Goal: Task Accomplishment & Management: Complete application form

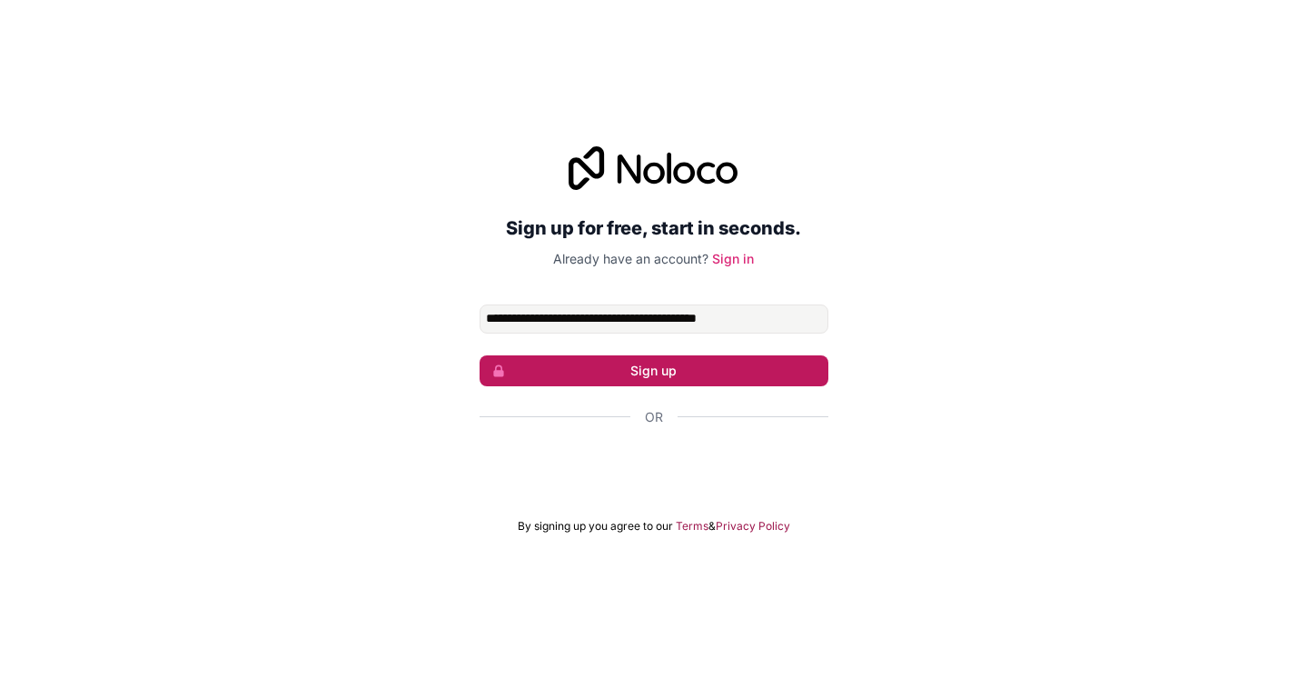
type input "**********"
click at [655, 369] on button "Sign up" at bounding box center [654, 370] width 349 height 31
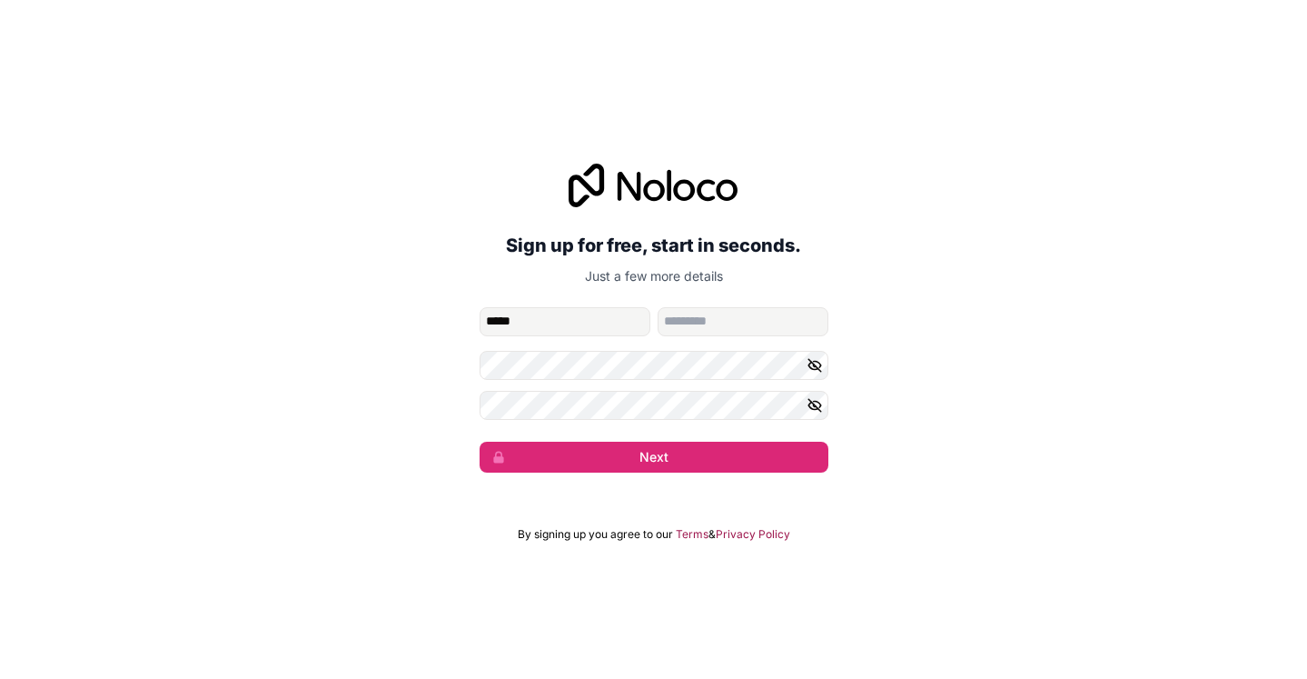
type input "*****"
type input "*********"
click at [821, 361] on icon "button" at bounding box center [815, 365] width 16 height 16
click at [434, 393] on div "**********" at bounding box center [653, 318] width 1307 height 360
click at [816, 408] on icon "button" at bounding box center [815, 405] width 13 height 8
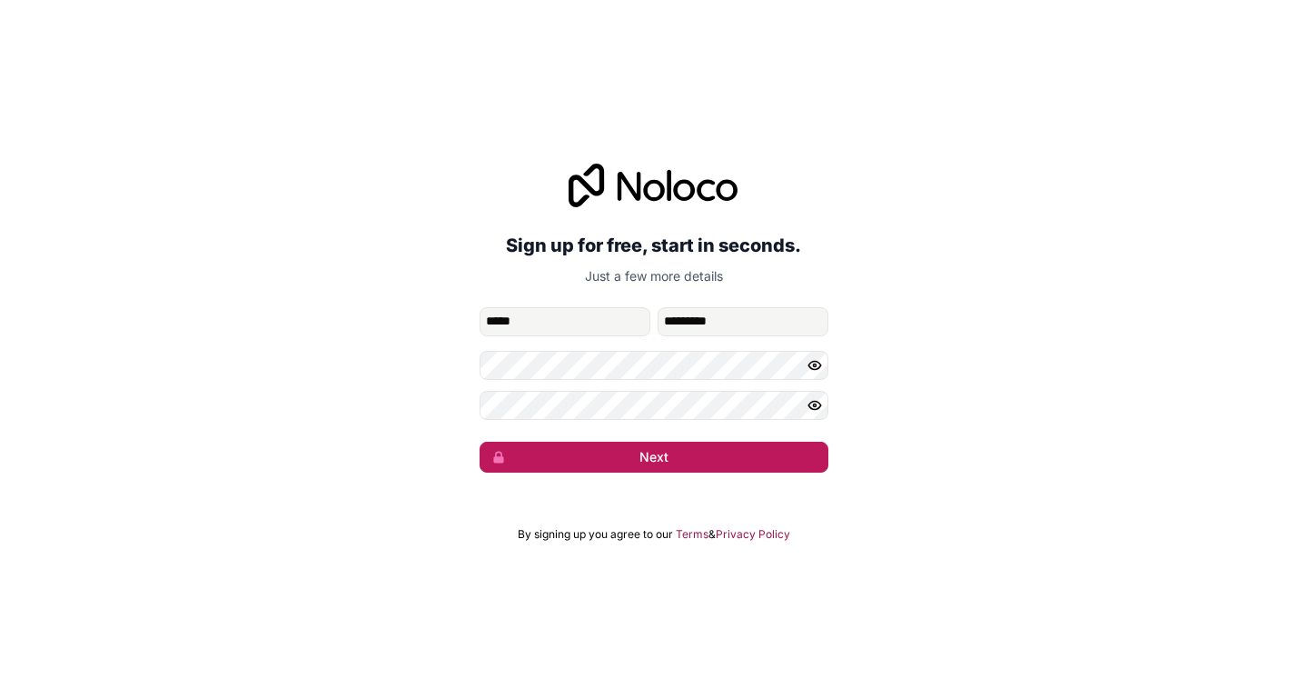
click at [692, 456] on button "Next" at bounding box center [654, 457] width 349 height 31
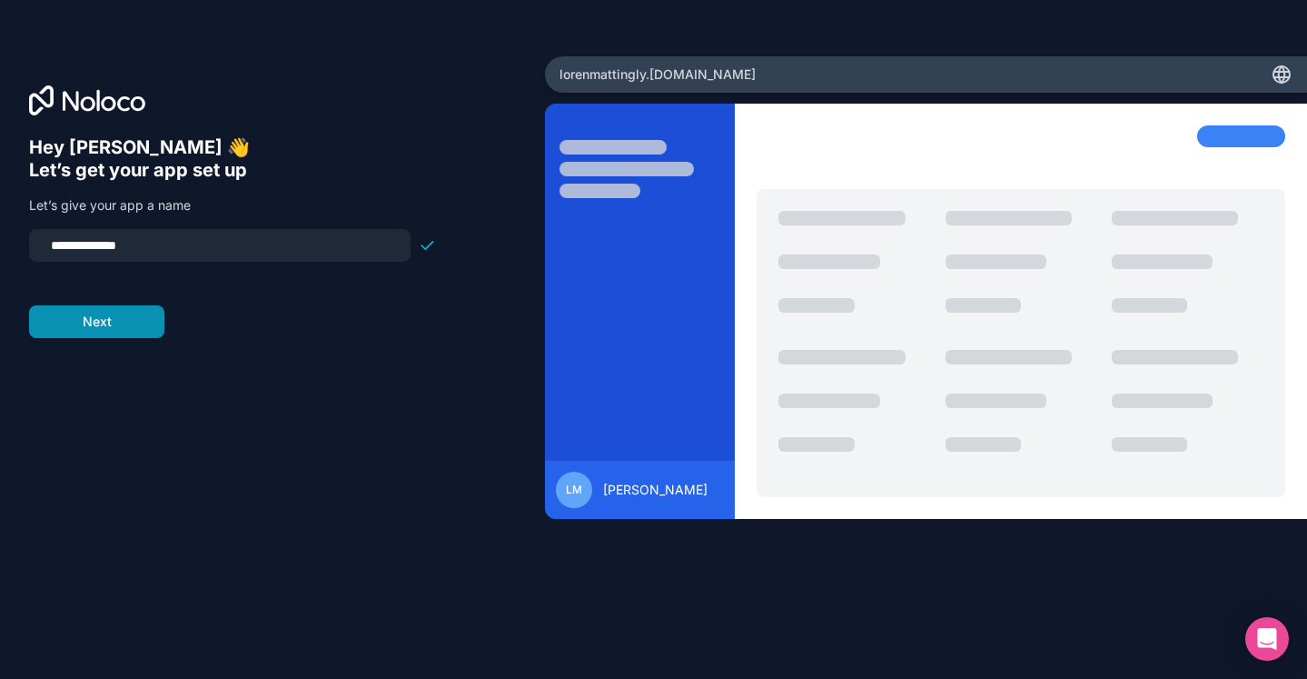
click at [83, 329] on button "Next" at bounding box center [96, 321] width 135 height 33
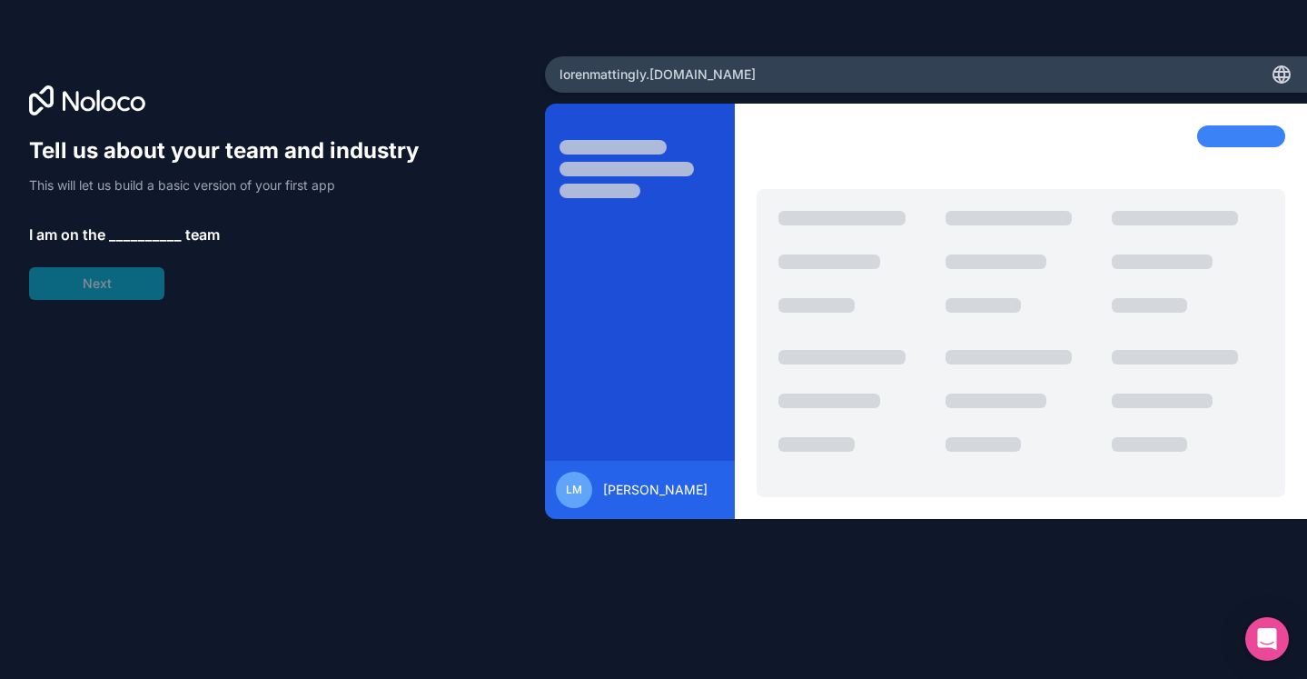
click at [134, 236] on span "__________" at bounding box center [145, 235] width 73 height 22
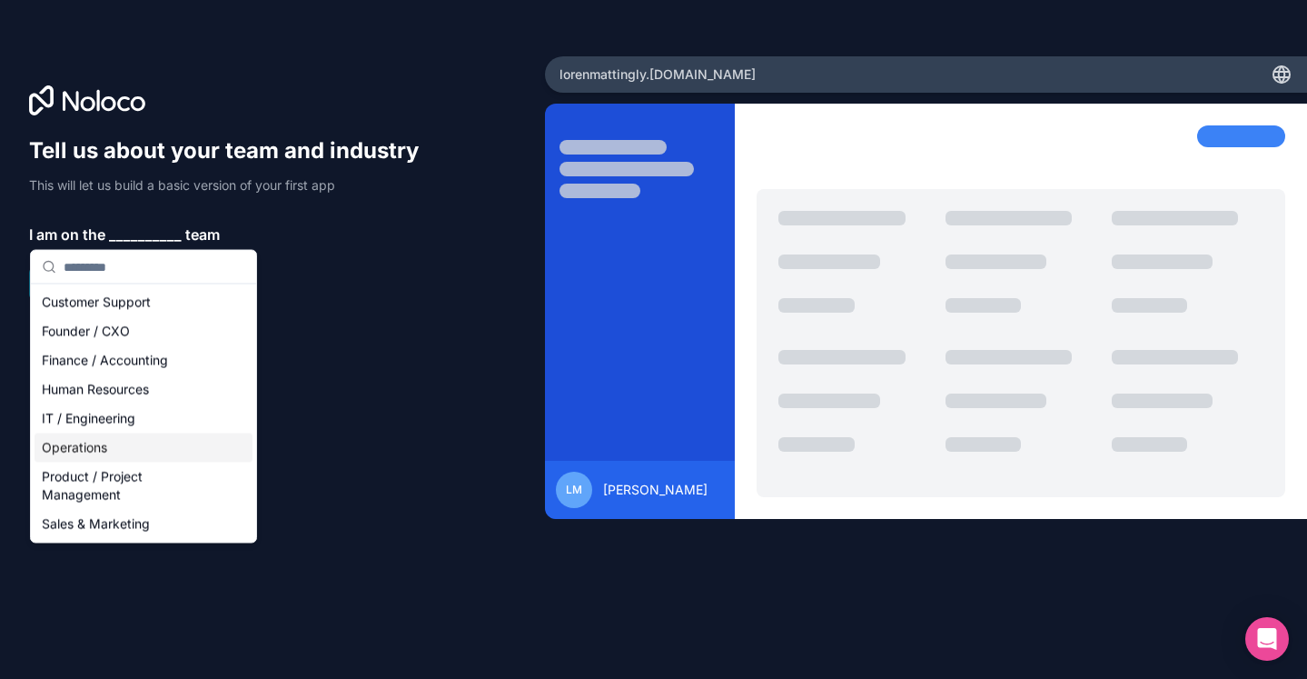
click at [137, 446] on div "Operations" at bounding box center [144, 447] width 218 height 29
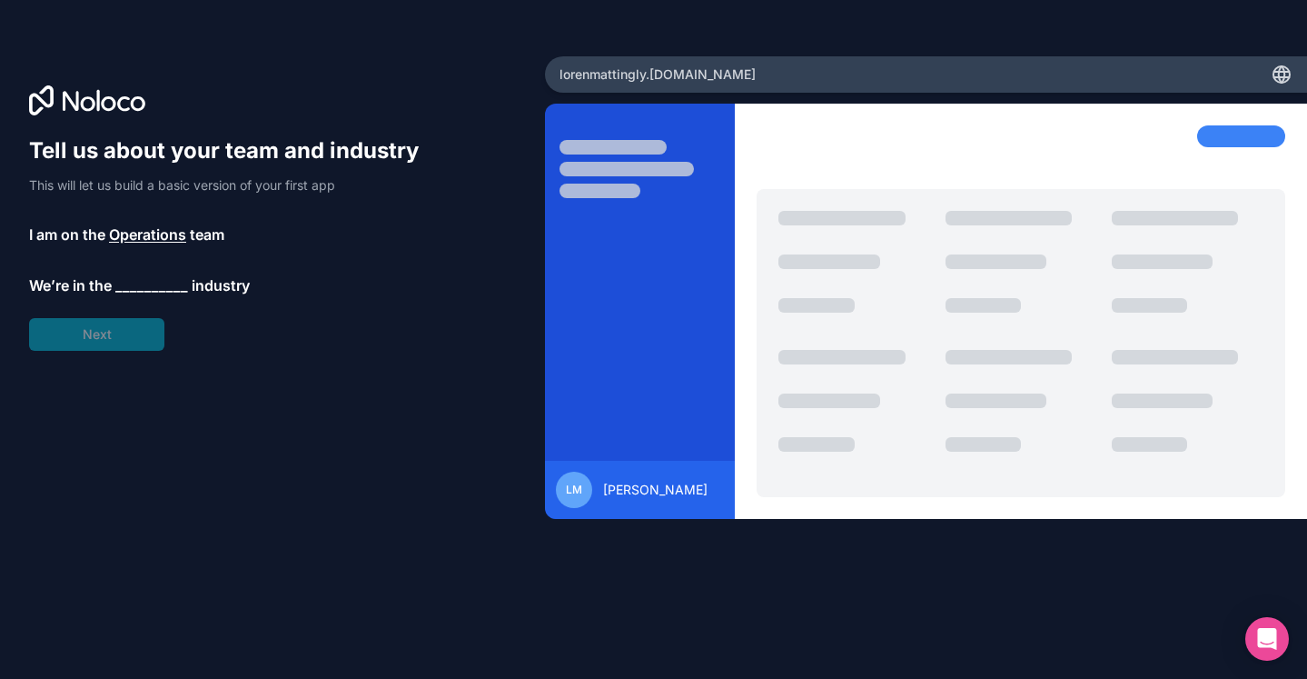
click at [148, 272] on div "Tell us about your team and industry This will let us build a basic version of …" at bounding box center [232, 243] width 407 height 214
click at [148, 284] on span "__________" at bounding box center [151, 285] width 73 height 22
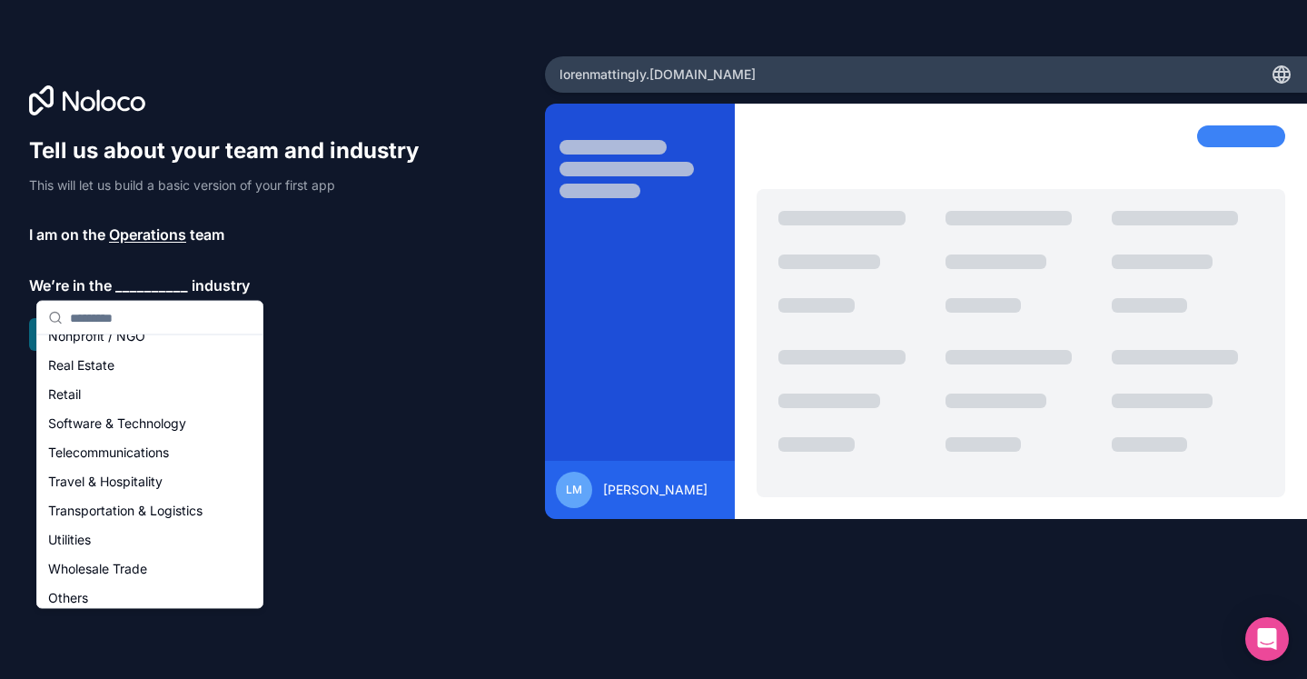
scroll to position [374, 0]
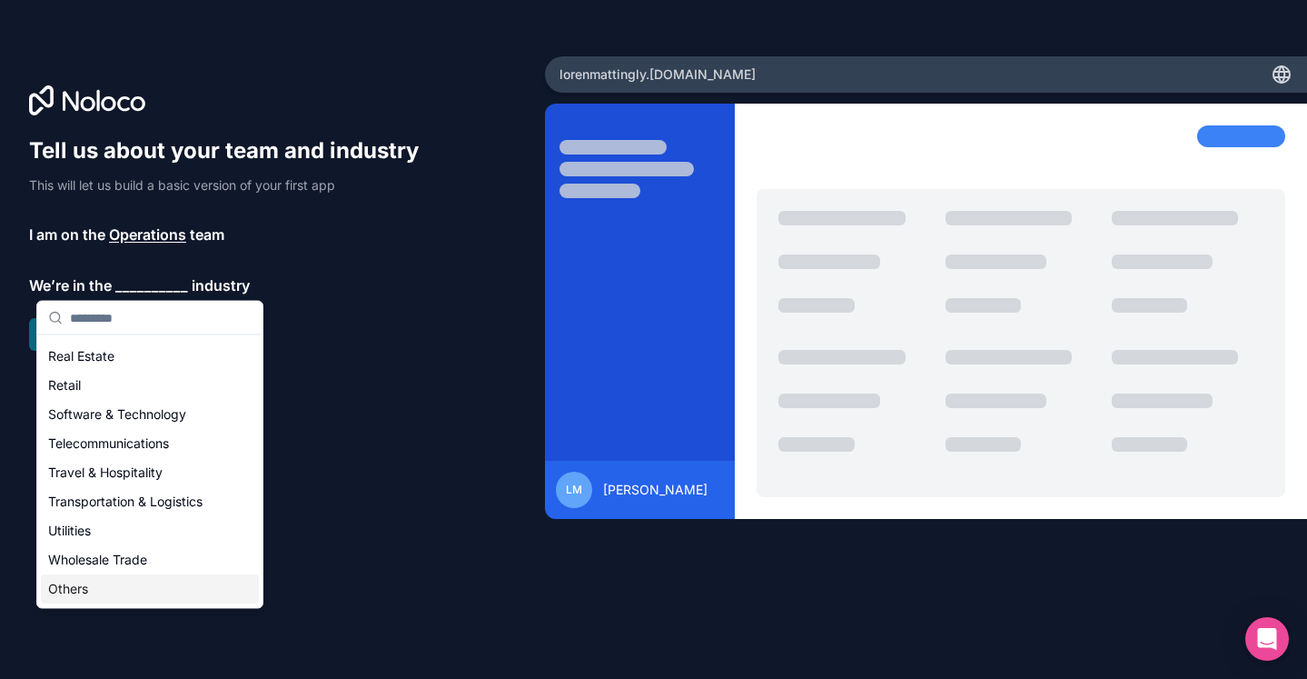
click at [115, 584] on div "Others" at bounding box center [150, 589] width 218 height 29
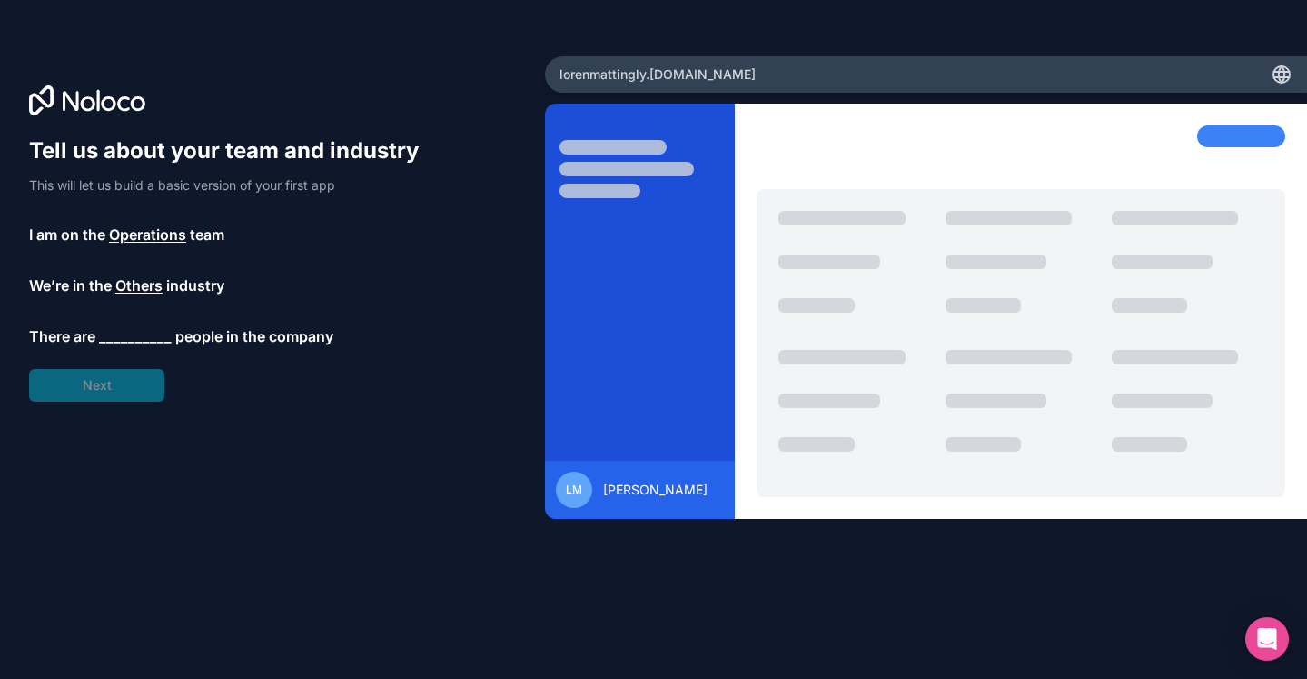
click at [116, 336] on span "__________" at bounding box center [135, 336] width 73 height 22
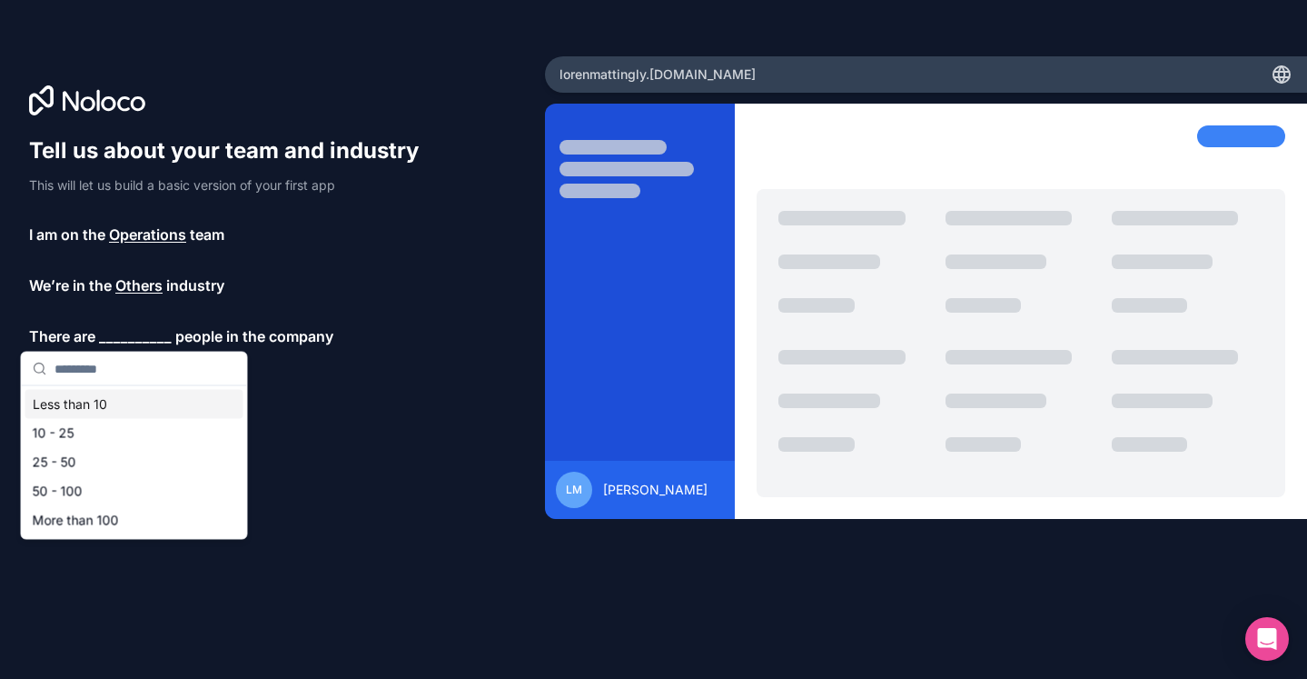
click at [106, 399] on div "Less than 10" at bounding box center [134, 404] width 218 height 29
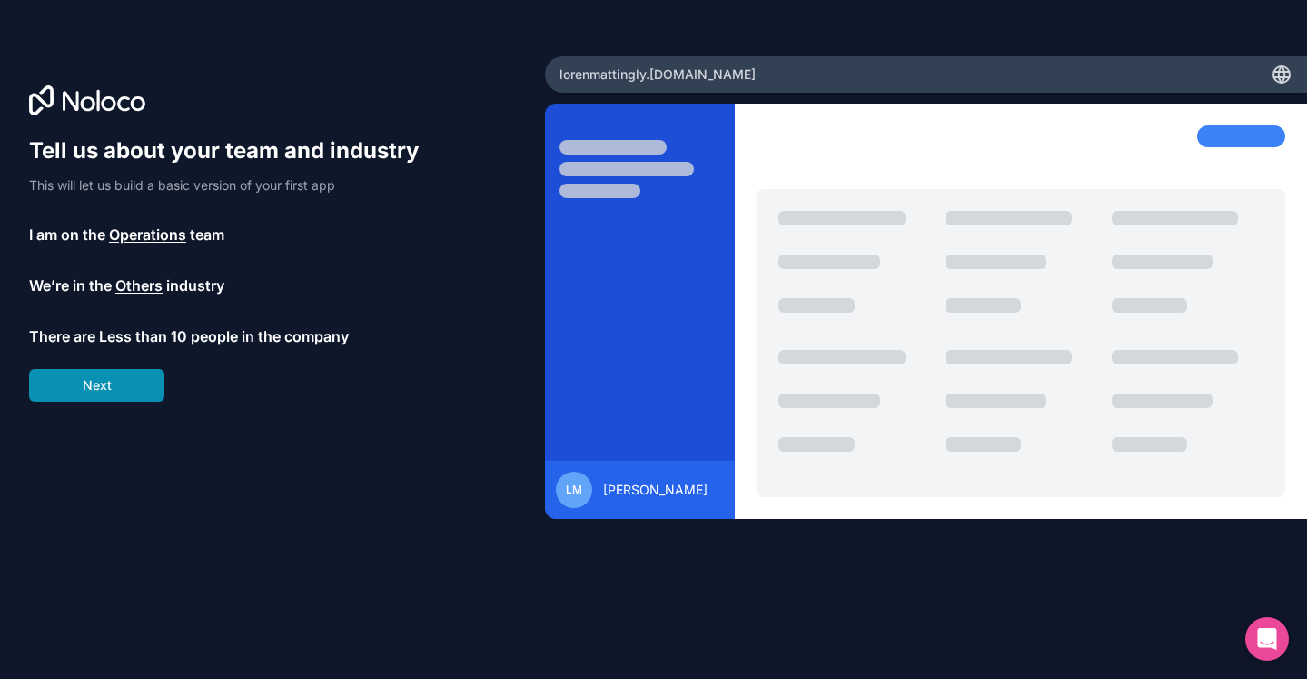
click at [106, 384] on button "Next" at bounding box center [96, 385] width 135 height 33
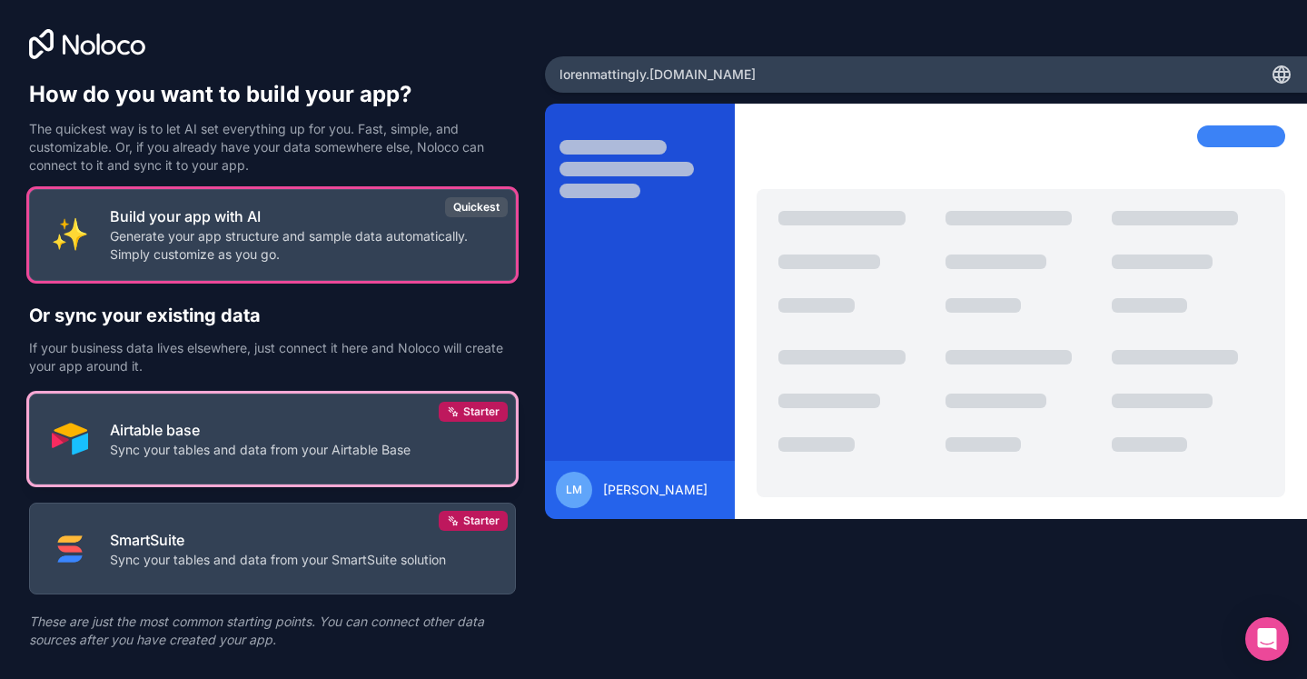
click at [290, 440] on p "Airtable base" at bounding box center [260, 430] width 301 height 22
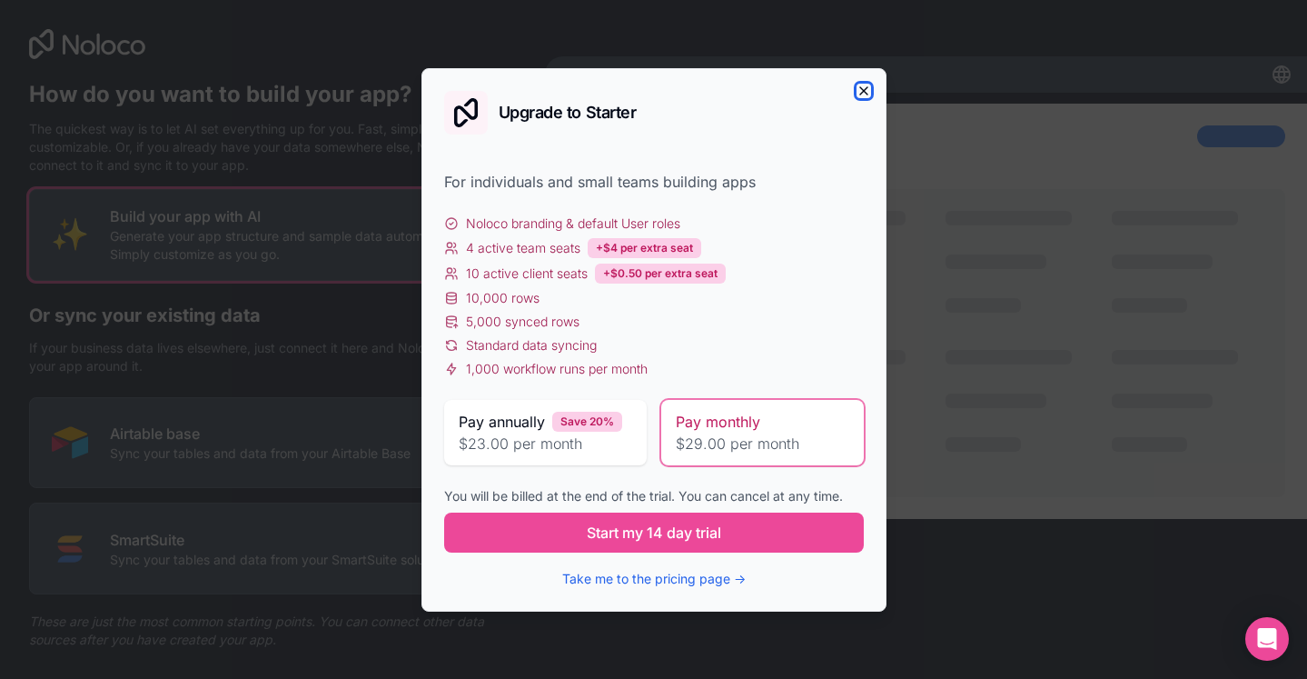
click at [859, 91] on icon "button" at bounding box center [864, 91] width 15 height 15
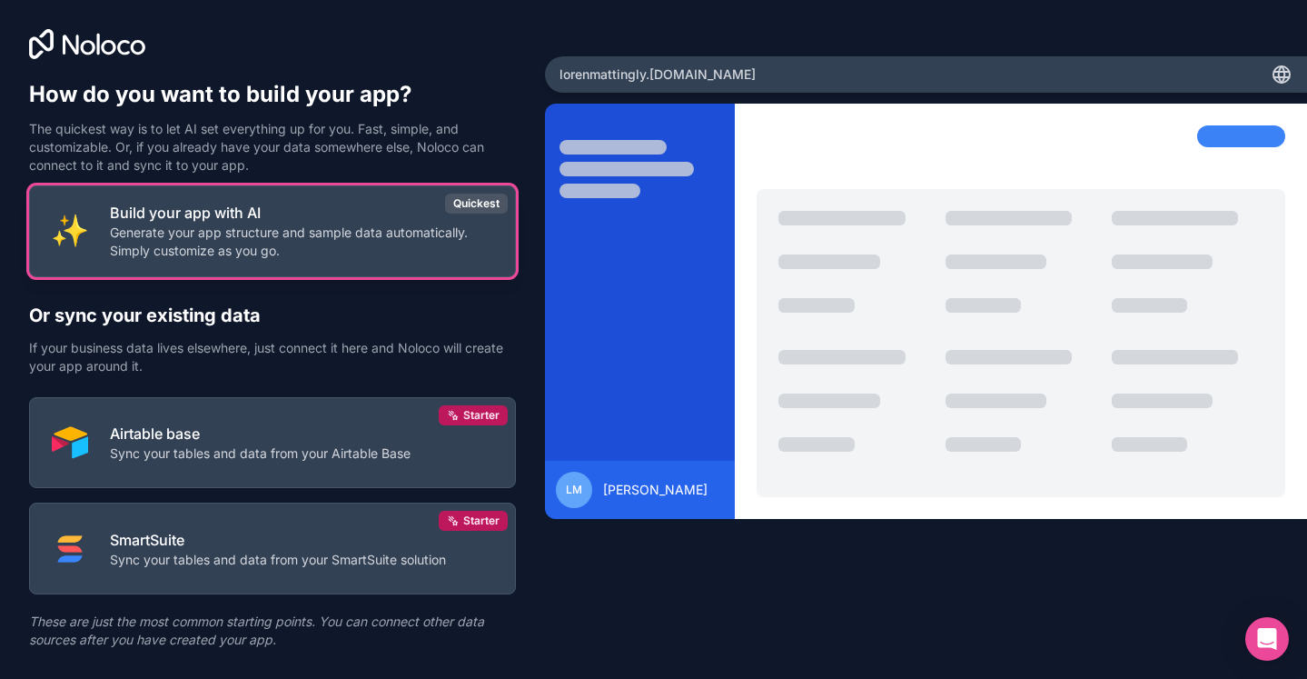
click at [294, 233] on p "Generate your app structure and sample data automatically. Simply customize as …" at bounding box center [301, 242] width 383 height 36
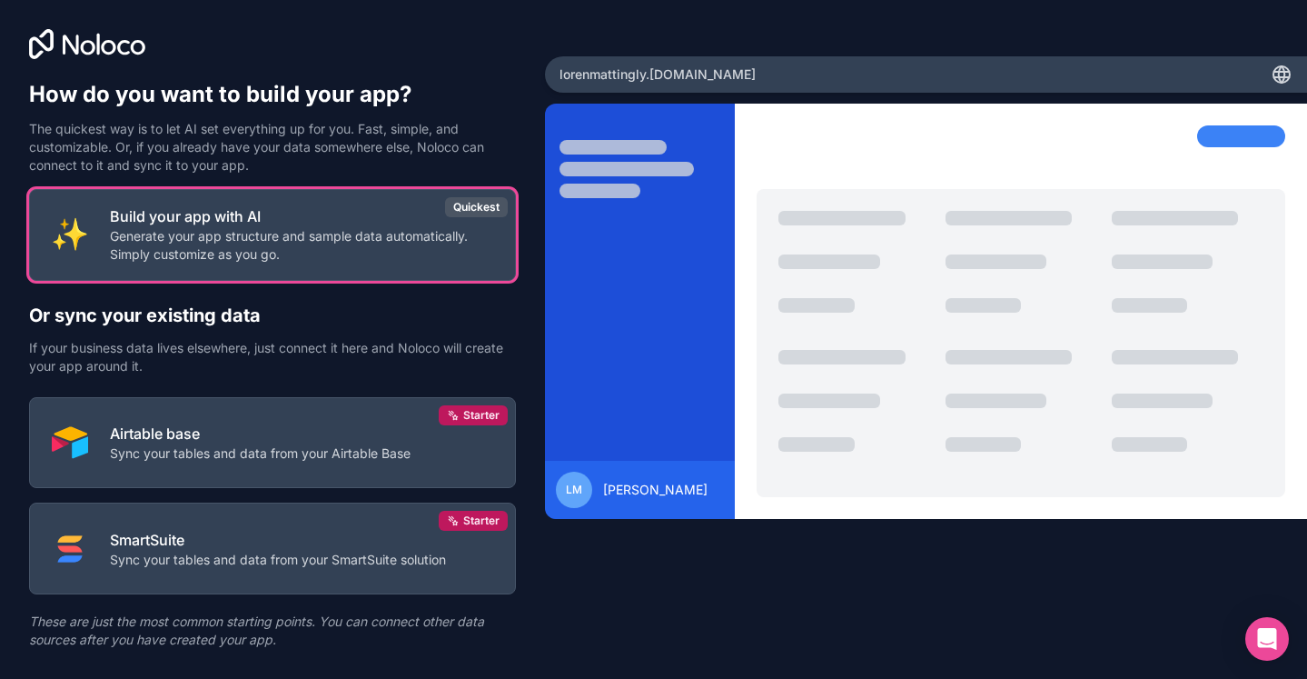
scroll to position [39, 0]
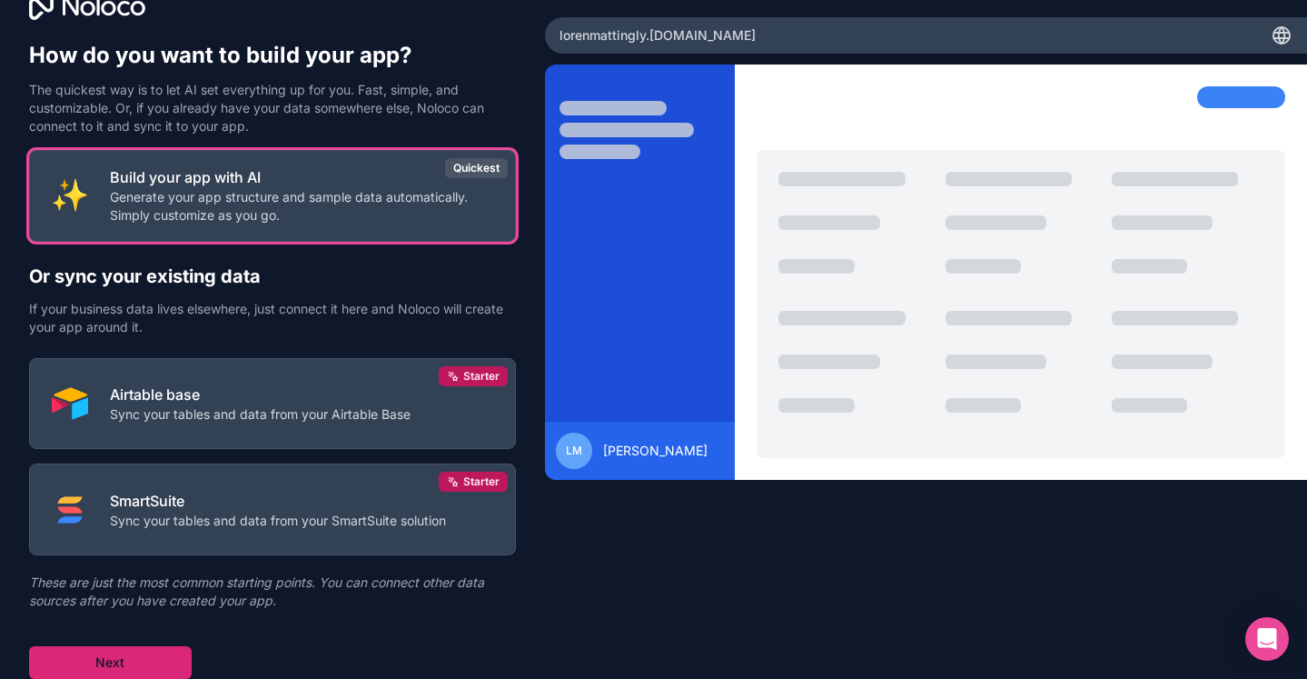
click at [112, 660] on button "Next" at bounding box center [110, 662] width 163 height 33
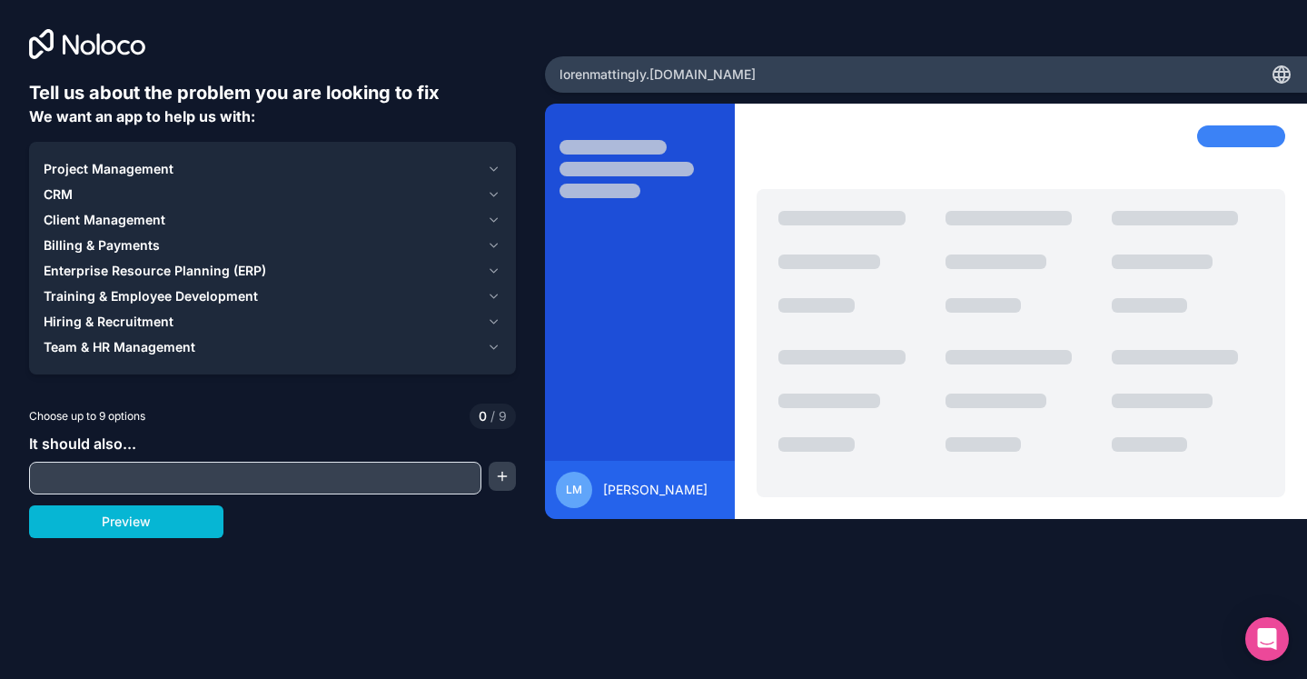
click at [297, 201] on div "CRM" at bounding box center [262, 194] width 436 height 18
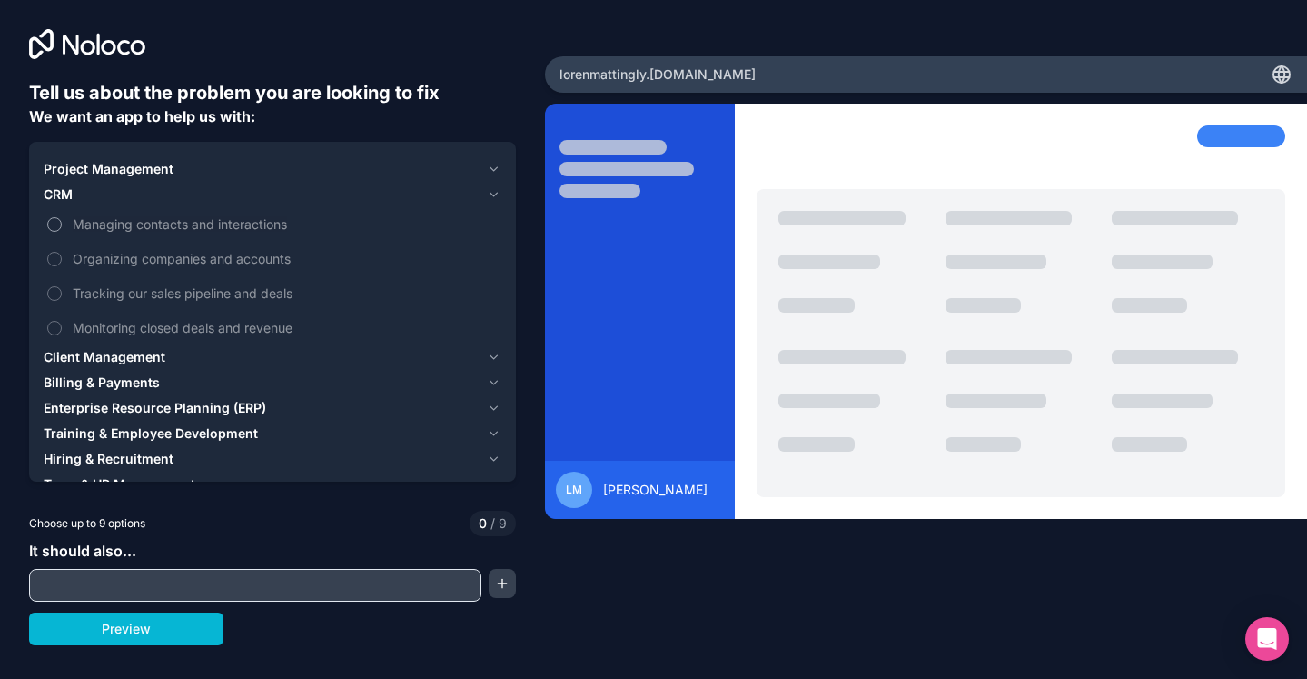
click at [267, 224] on span "Managing contacts and interactions" at bounding box center [285, 223] width 425 height 19
click at [62, 224] on button "Managing contacts and interactions" at bounding box center [54, 224] width 15 height 15
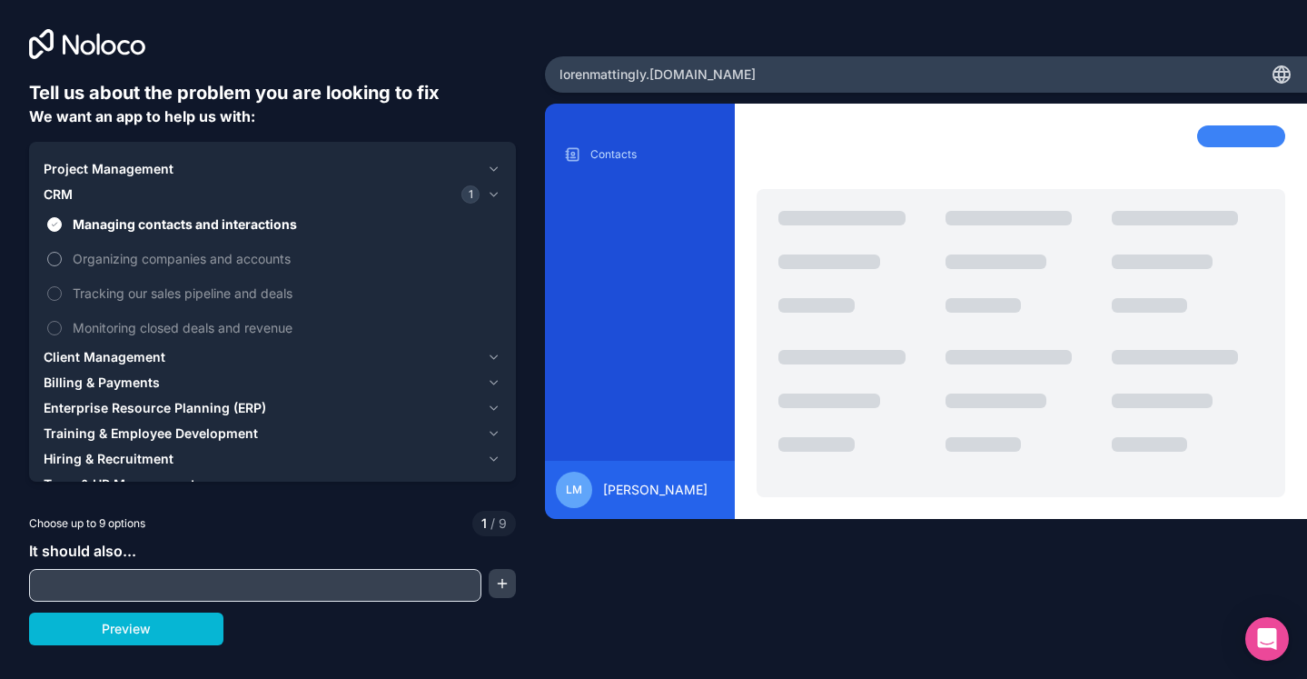
click at [274, 262] on span "Organizing companies and accounts" at bounding box center [285, 258] width 425 height 19
click at [62, 262] on button "Organizing companies and accounts" at bounding box center [54, 259] width 15 height 15
click at [277, 295] on span "Tracking our sales pipeline and deals" at bounding box center [285, 292] width 425 height 19
click at [62, 295] on button "Tracking our sales pipeline and deals" at bounding box center [54, 293] width 15 height 15
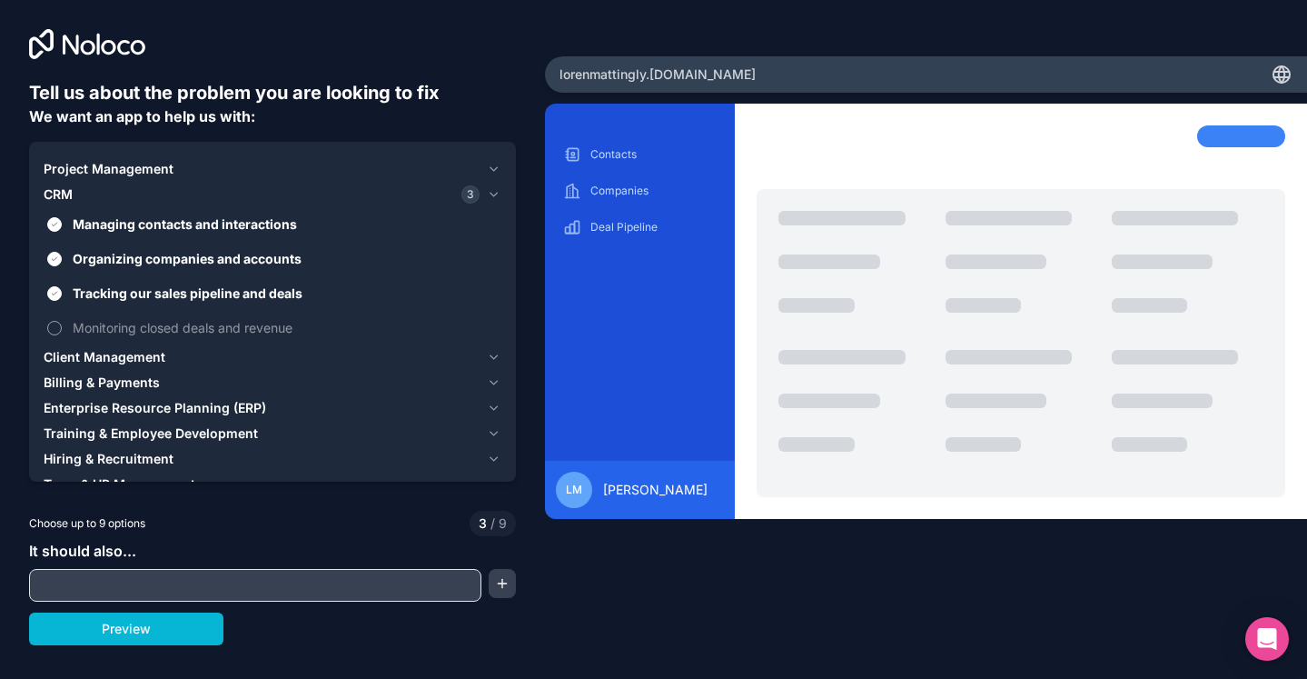
click at [277, 321] on span "Monitoring closed deals and revenue" at bounding box center [285, 327] width 425 height 19
click at [62, 321] on button "Monitoring closed deals and revenue" at bounding box center [54, 328] width 15 height 15
click at [287, 276] on label "Tracking our sales pipeline and deals" at bounding box center [273, 293] width 458 height 34
click at [62, 286] on button "Tracking our sales pipeline and deals" at bounding box center [54, 293] width 15 height 15
click at [282, 321] on span "Monitoring closed deals and revenue" at bounding box center [285, 327] width 425 height 19
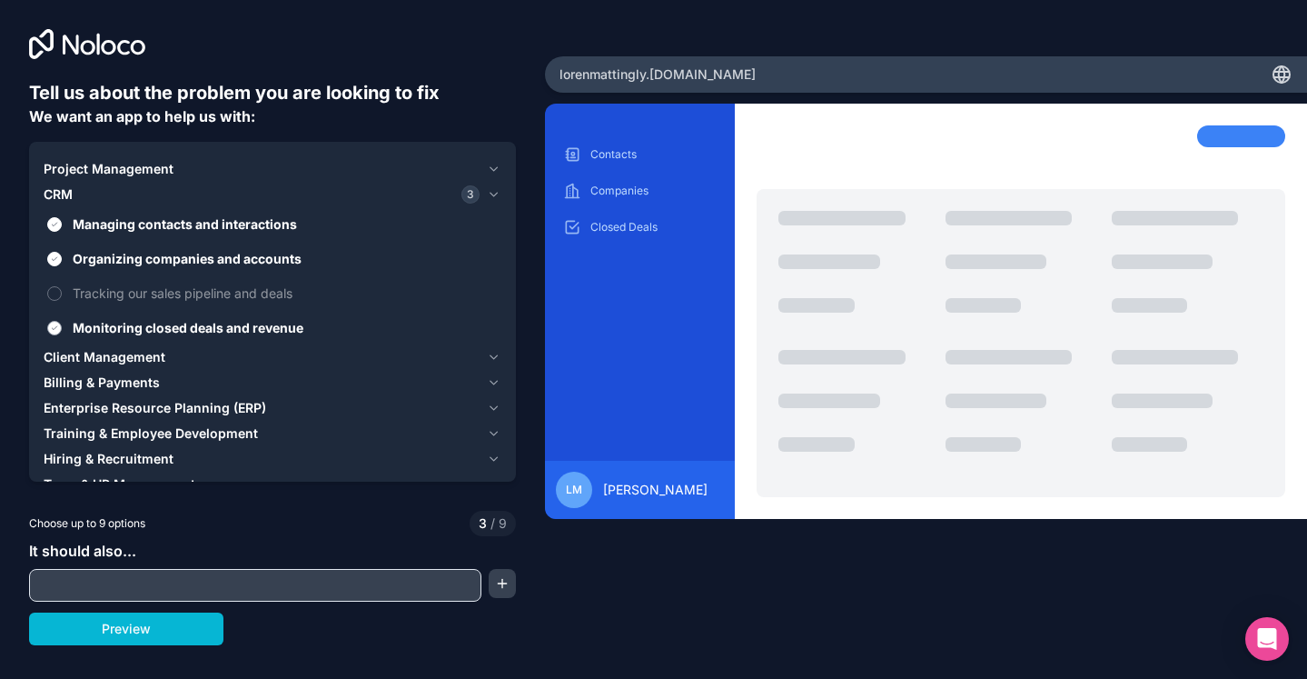
click at [62, 321] on button "Monitoring closed deals and revenue" at bounding box center [54, 328] width 15 height 15
click at [264, 257] on span "Organizing companies and accounts" at bounding box center [285, 258] width 425 height 19
click at [62, 257] on button "Organizing companies and accounts" at bounding box center [54, 259] width 15 height 15
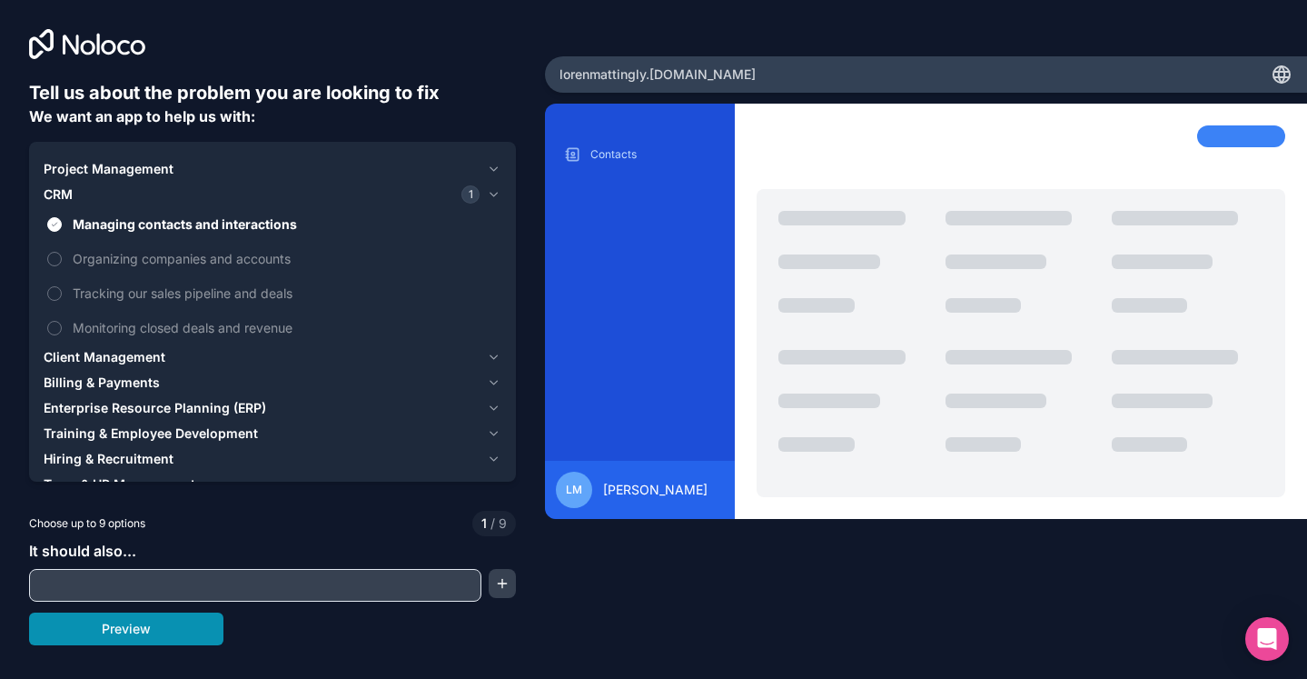
click at [132, 630] on button "Preview" at bounding box center [126, 628] width 194 height 33
click at [254, 351] on div "Client Management" at bounding box center [262, 357] width 436 height 18
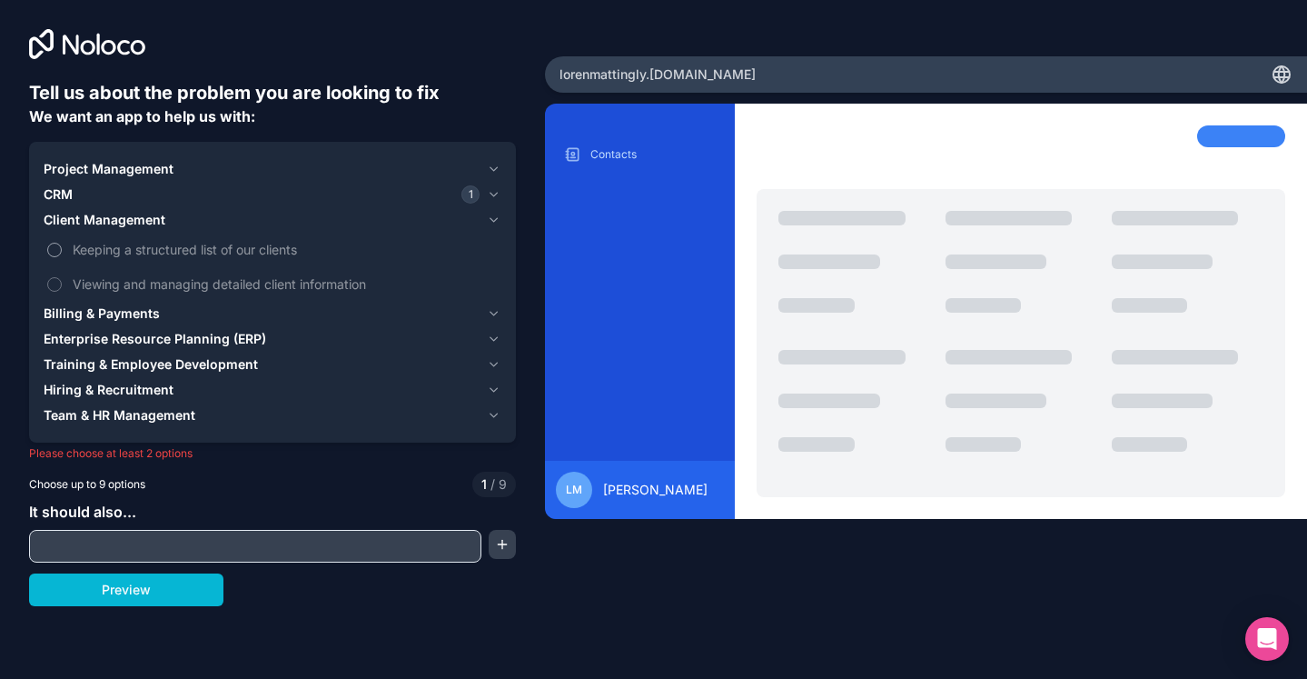
click at [265, 251] on span "Keeping a structured list of our clients" at bounding box center [285, 249] width 425 height 19
click at [62, 251] on button "Keeping a structured list of our clients" at bounding box center [54, 250] width 15 height 15
click at [265, 283] on span "Viewing and managing detailed client information" at bounding box center [285, 283] width 425 height 19
click at [62, 283] on button "Viewing and managing detailed client information" at bounding box center [54, 284] width 15 height 15
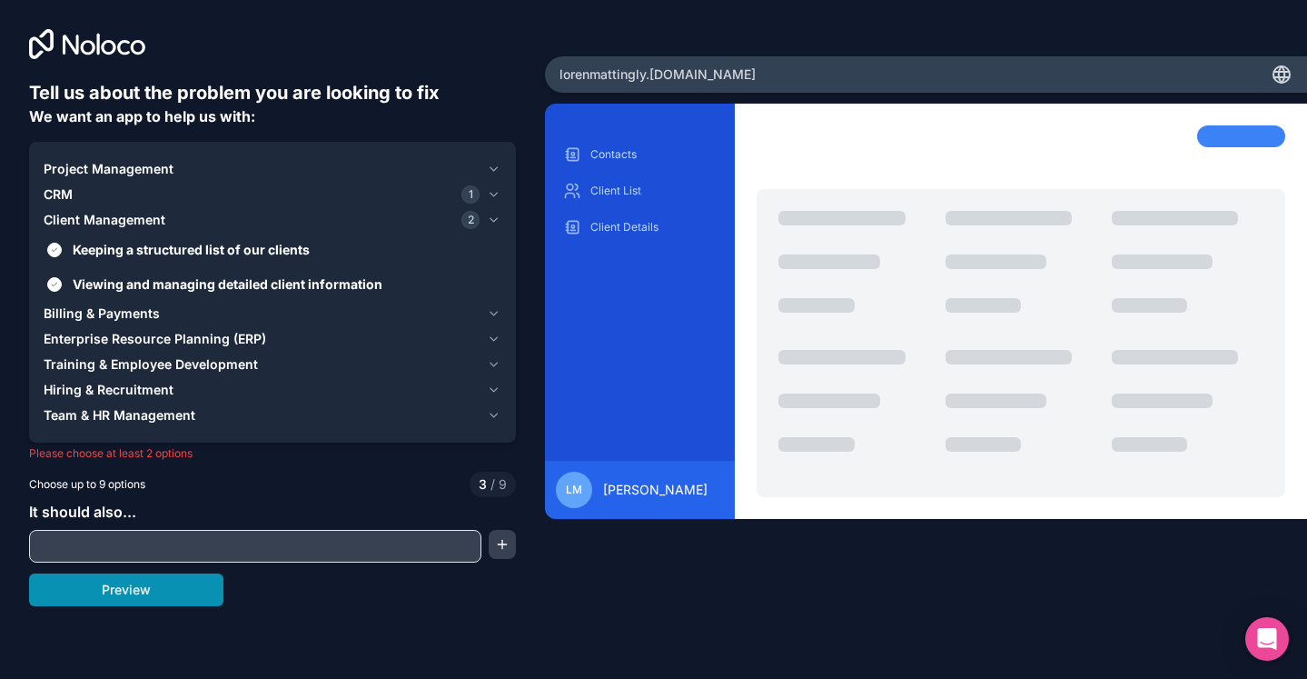
click at [133, 600] on button "Preview" at bounding box center [126, 589] width 194 height 33
